Goal: Find contact information: Find contact information

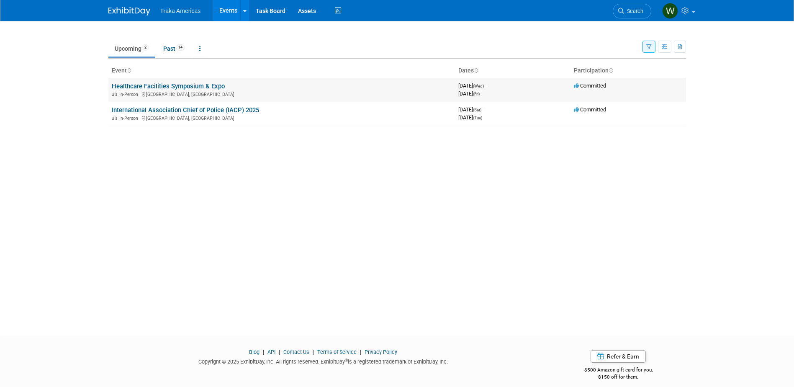
click at [196, 85] on link "Healthcare Facilities Symposium & Expo" at bounding box center [168, 86] width 113 height 8
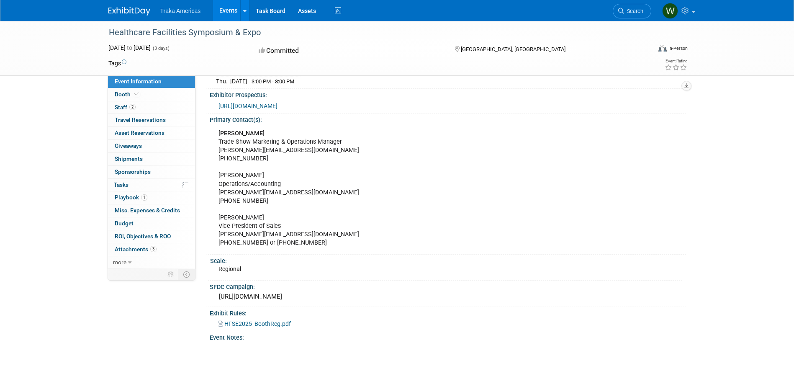
scroll to position [225, 0]
drag, startPoint x: 287, startPoint y: 149, endPoint x: 219, endPoint y: 149, distance: 68.3
click at [219, 149] on div "Deanna Tursellino Trade Show Marketing & Operations Manager deanna@jdevents.com…" at bounding box center [403, 188] width 381 height 126
copy div "[PERSON_NAME][EMAIL_ADDRESS][DOMAIN_NAME]"
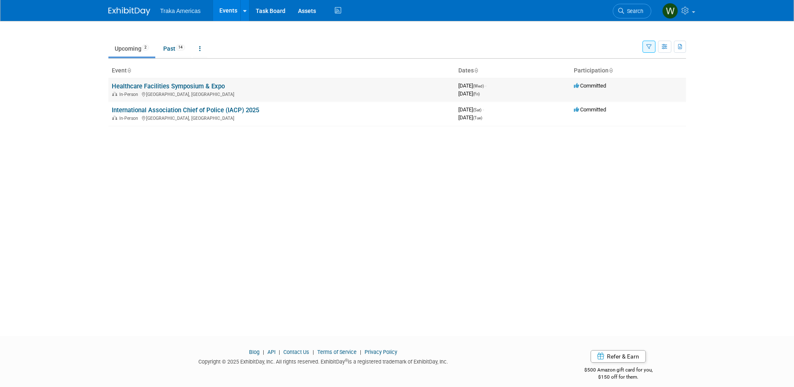
click at [204, 87] on link "Healthcare Facilities Symposium & Expo" at bounding box center [168, 86] width 113 height 8
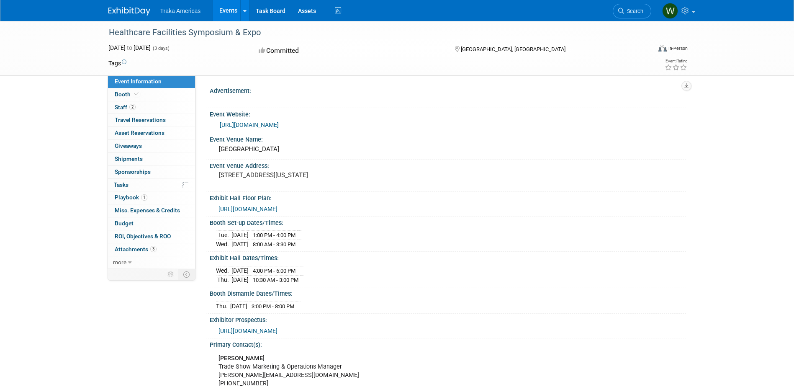
drag, startPoint x: 264, startPoint y: 34, endPoint x: 107, endPoint y: 34, distance: 156.6
click at [107, 34] on div "Healthcare Facilities Symposium & Expo" at bounding box center [372, 32] width 533 height 15
copy div "Healthcare Facilities Symposium & Expo"
click at [356, 115] on div "Event Website:" at bounding box center [448, 113] width 477 height 10
